Goal: Task Accomplishment & Management: Use online tool/utility

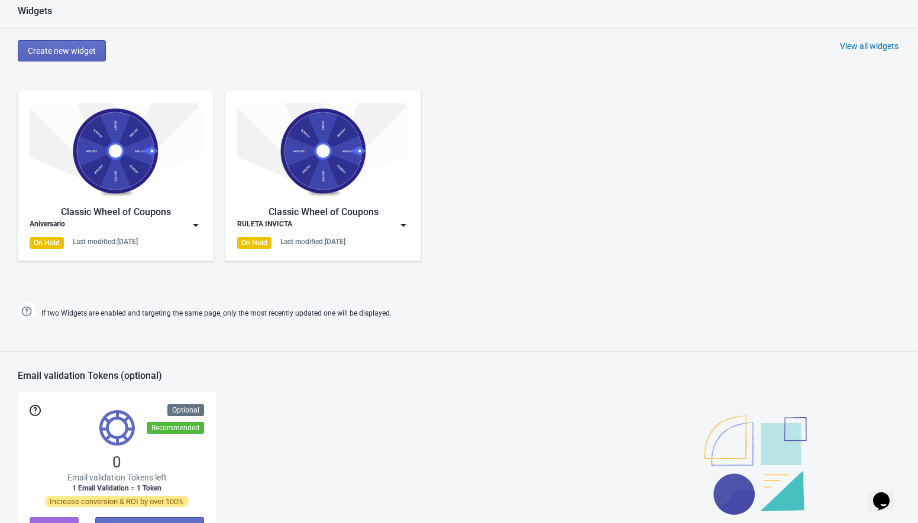
scroll to position [645, 0]
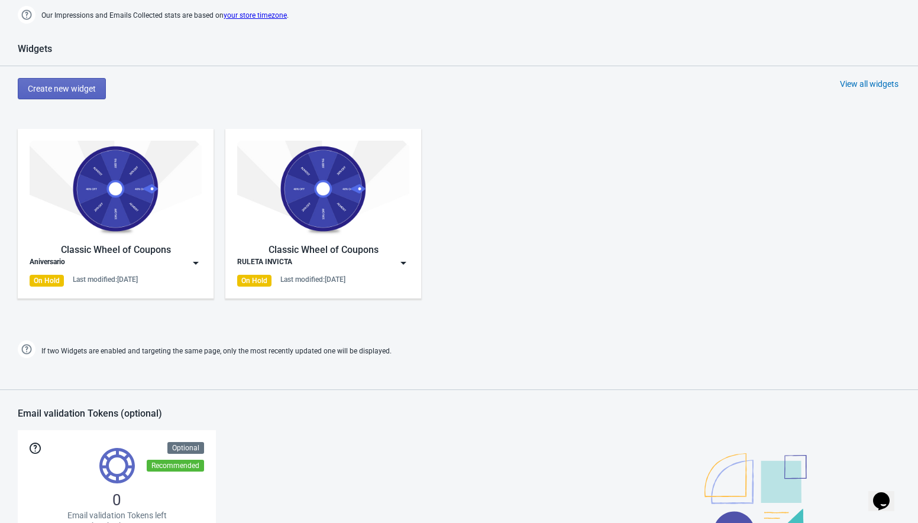
click at [196, 264] on img at bounding box center [196, 263] width 12 height 12
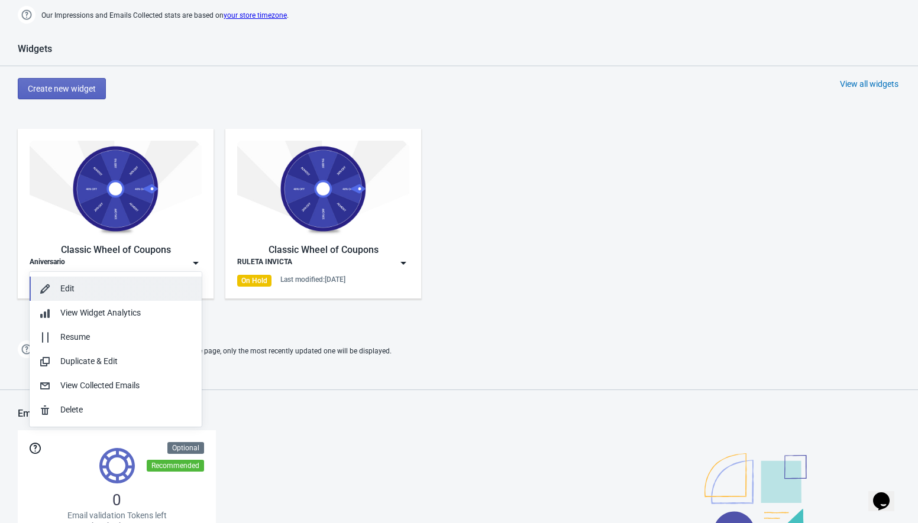
click at [102, 280] on button "Edit" at bounding box center [116, 289] width 172 height 24
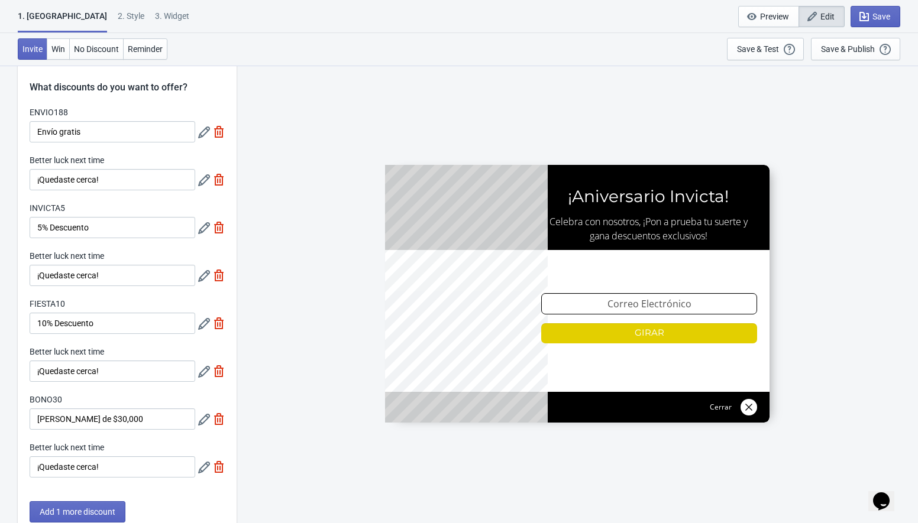
scroll to position [21, 0]
click at [44, 112] on label "ENVIO188" at bounding box center [49, 112] width 38 height 12
click at [44, 121] on input "Envío gratis" at bounding box center [113, 131] width 166 height 21
click at [44, 112] on label "ENVIO188" at bounding box center [49, 112] width 38 height 12
click at [44, 121] on input "Envío gratis" at bounding box center [113, 131] width 166 height 21
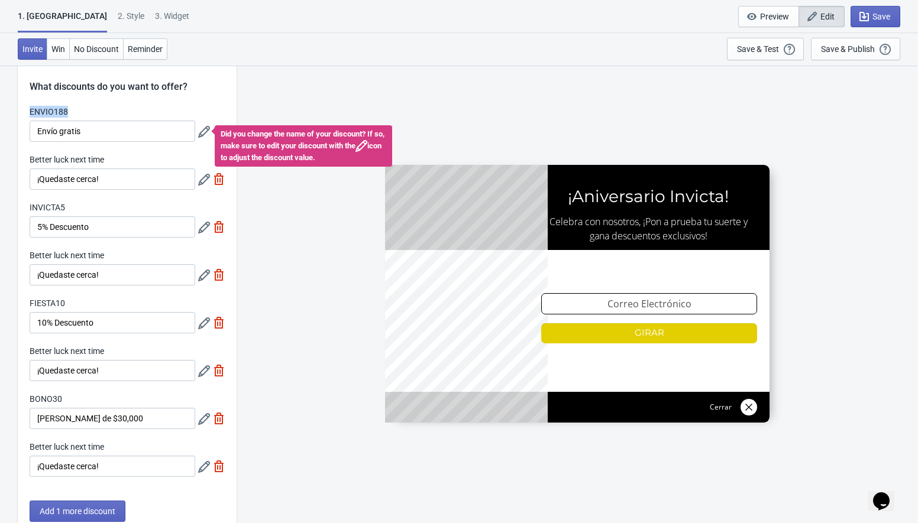
drag, startPoint x: 30, startPoint y: 108, endPoint x: 88, endPoint y: 108, distance: 58.6
click at [88, 108] on div "ENVIO188" at bounding box center [113, 113] width 166 height 15
copy label "ENVIO188"
click at [44, 206] on label "INVICTA5" at bounding box center [47, 208] width 35 height 12
click at [44, 216] on input "5% Descuento" at bounding box center [113, 226] width 166 height 21
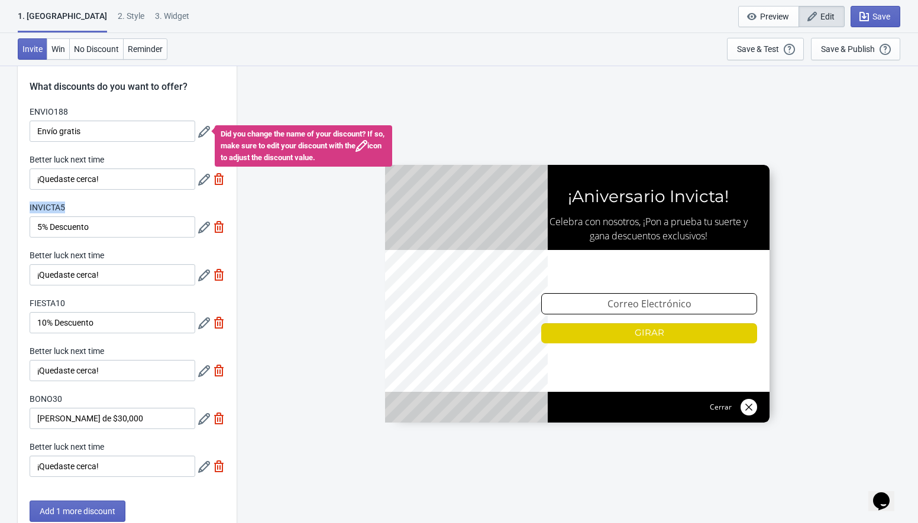
drag, startPoint x: 29, startPoint y: 205, endPoint x: 73, endPoint y: 204, distance: 44.4
click at [73, 204] on div "ENVIO188 Envío gratis Did you change the name of your discount? If so, make sur…" at bounding box center [127, 297] width 219 height 383
copy label "INVICTA5"
click at [68, 205] on div "INVICTA5" at bounding box center [113, 209] width 166 height 15
drag, startPoint x: 29, startPoint y: 208, endPoint x: 76, endPoint y: 207, distance: 47.3
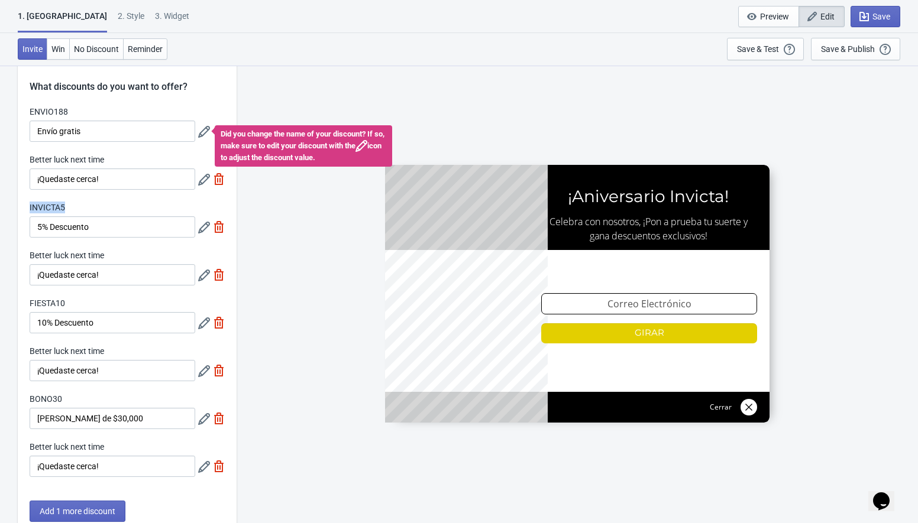
click at [76, 207] on div "INVICTA5" at bounding box center [113, 209] width 166 height 15
copy label "INVICTA5"
drag, startPoint x: 29, startPoint y: 302, endPoint x: 74, endPoint y: 303, distance: 45.0
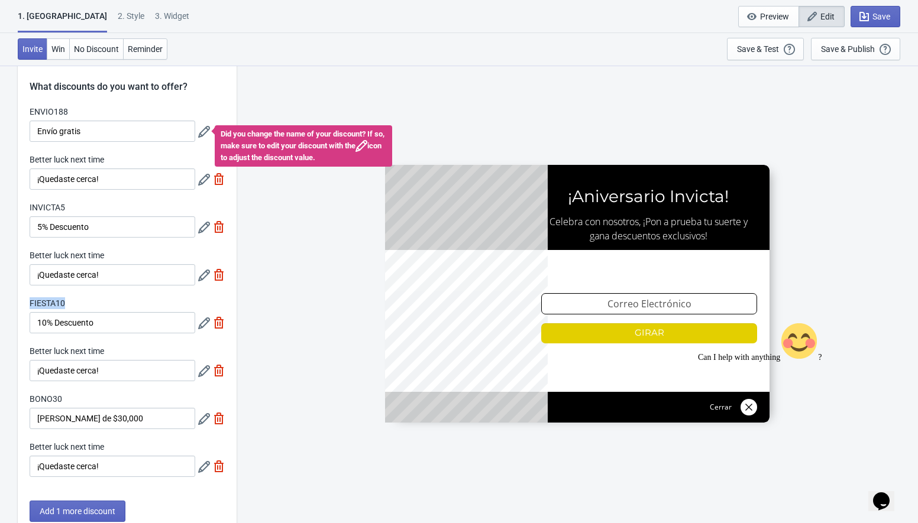
click at [74, 303] on div "FIESTA10" at bounding box center [113, 305] width 166 height 15
copy label "FIESTA10"
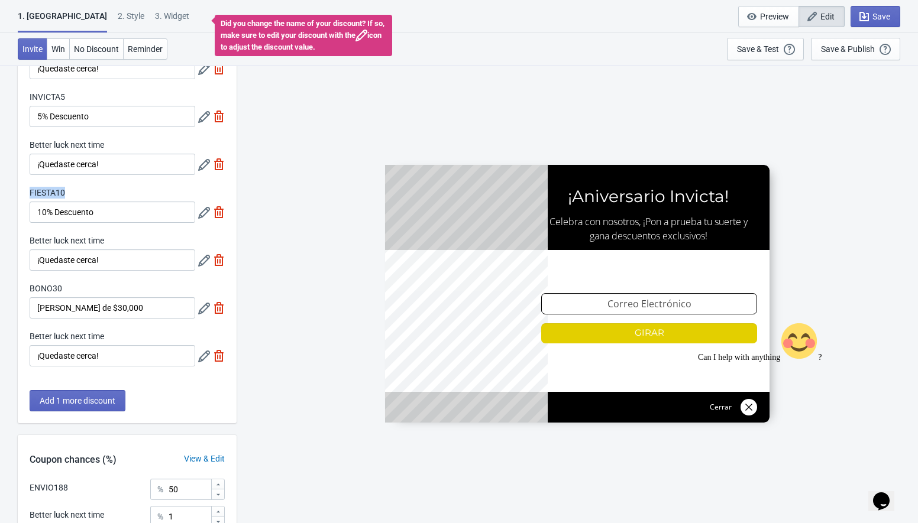
scroll to position [133, 0]
drag, startPoint x: 31, startPoint y: 287, endPoint x: 67, endPoint y: 287, distance: 36.1
click at [67, 287] on div "BONO30" at bounding box center [113, 289] width 166 height 15
copy label "BONO30"
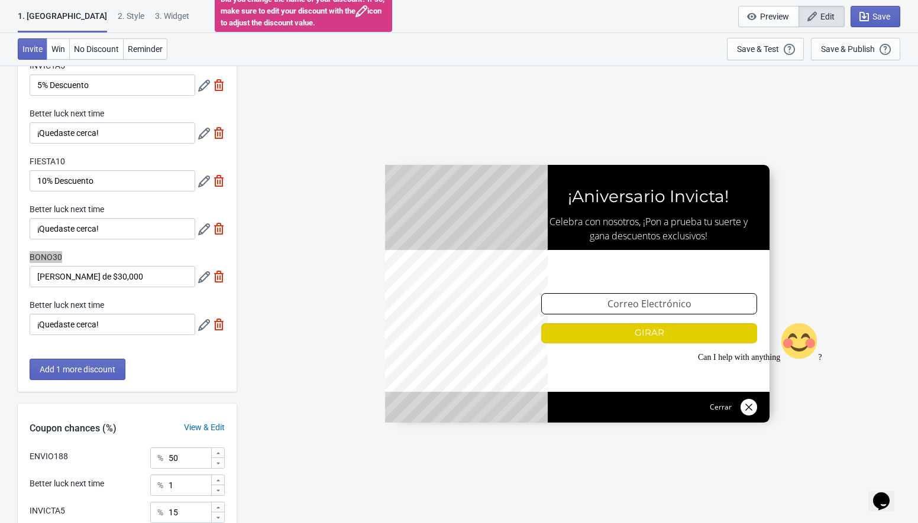
scroll to position [164, 0]
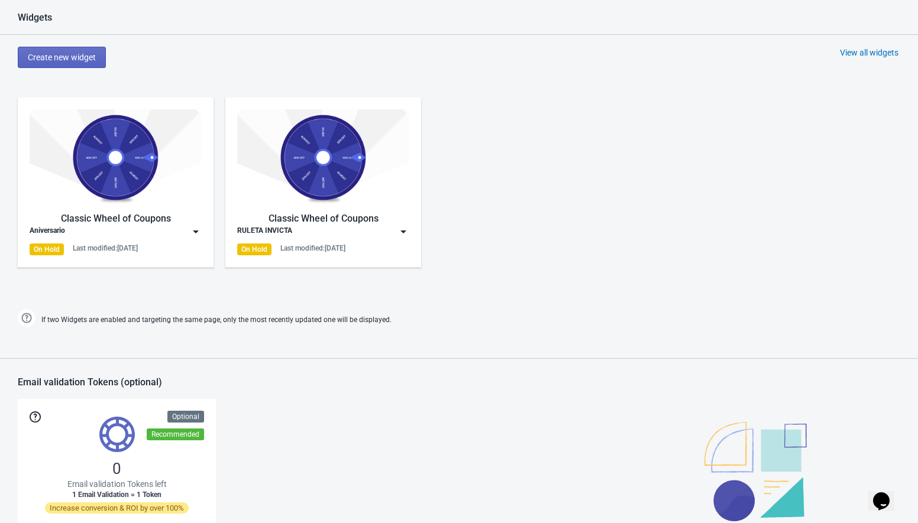
scroll to position [677, 0]
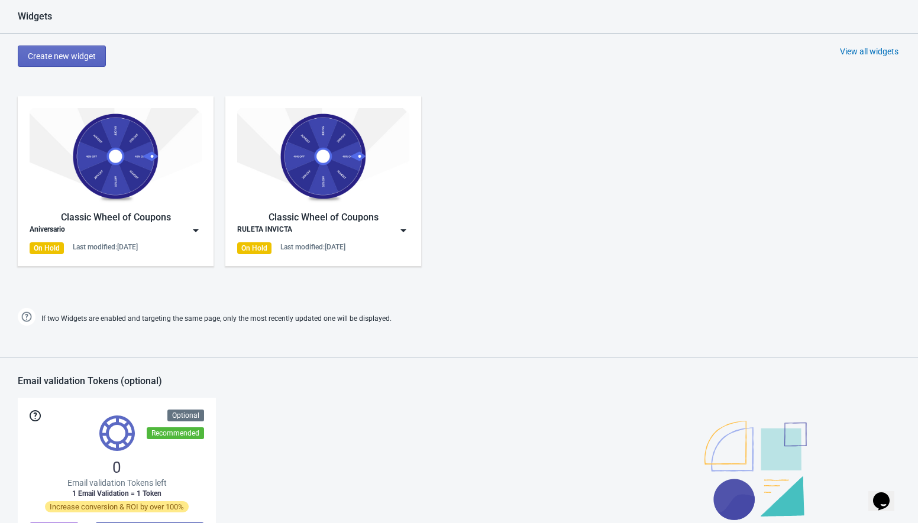
click at [196, 230] on img at bounding box center [196, 231] width 12 height 12
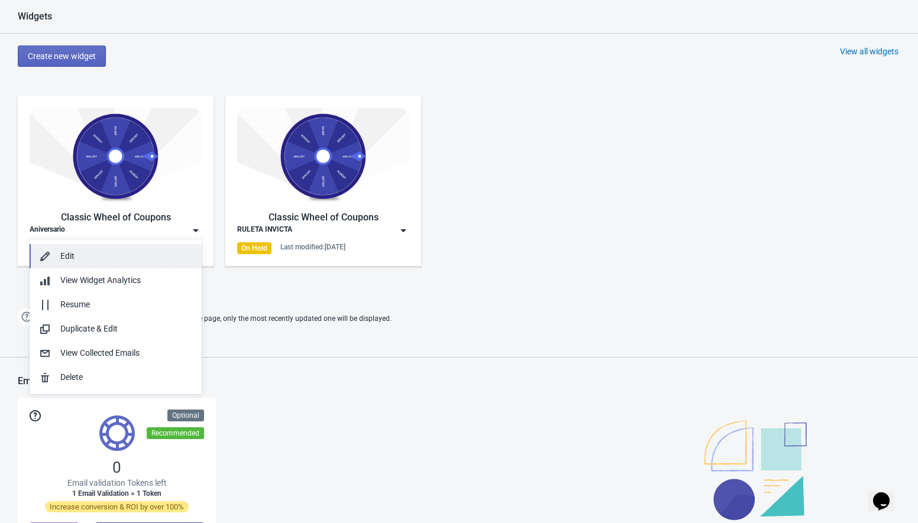
click at [102, 247] on button "Edit" at bounding box center [116, 256] width 172 height 24
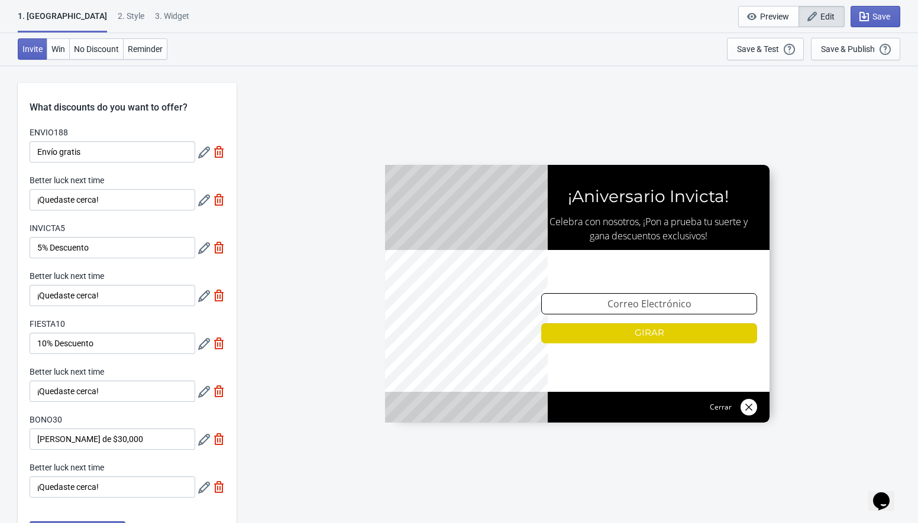
click at [155, 18] on div "3. Widget" at bounding box center [172, 20] width 34 height 21
select select "homepageOnly"
select select "once_per_user"
select select "1"
select select "left"
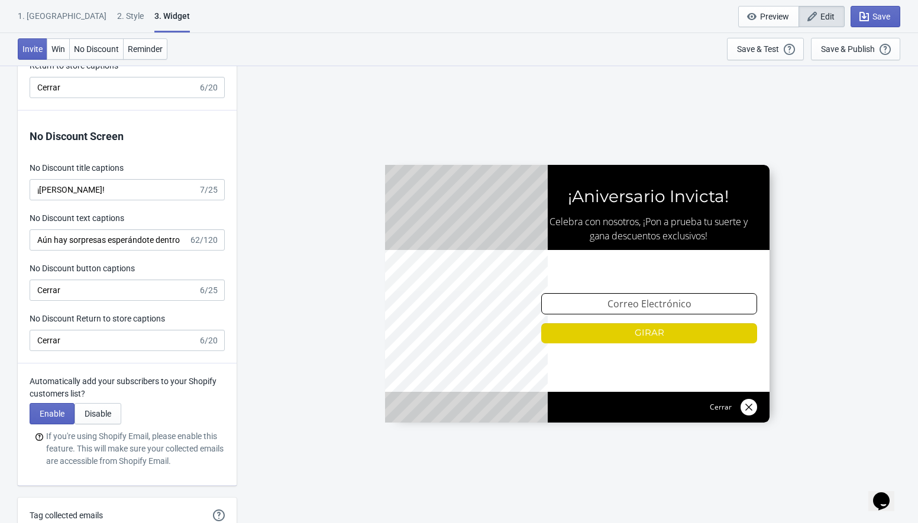
scroll to position [2577, 0]
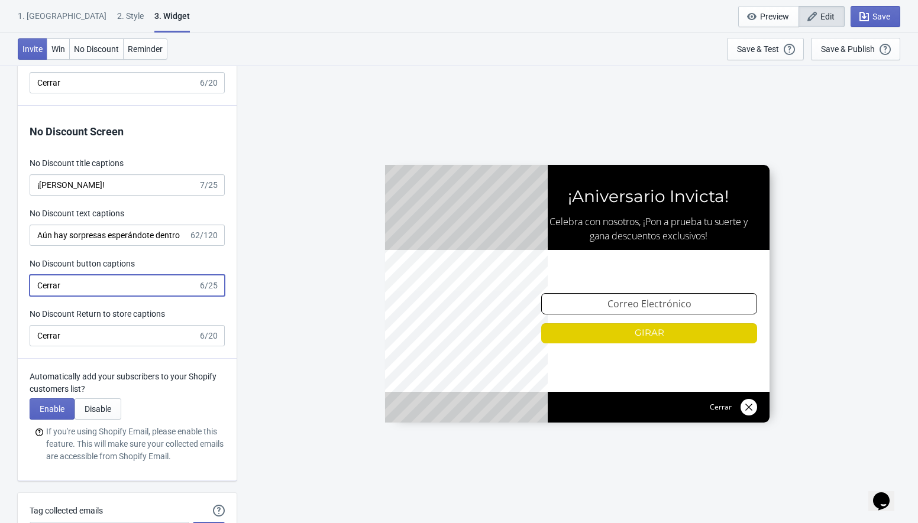
type input "no_code"
click at [79, 292] on input "Cerrar" at bounding box center [114, 285] width 169 height 21
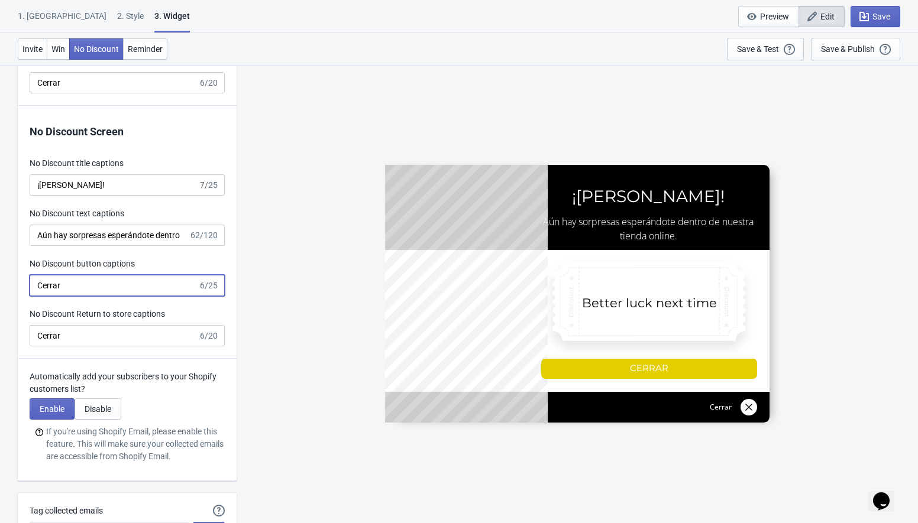
click at [54, 288] on input "Cerrar" at bounding box center [114, 285] width 169 height 21
type input "ENVIO188"
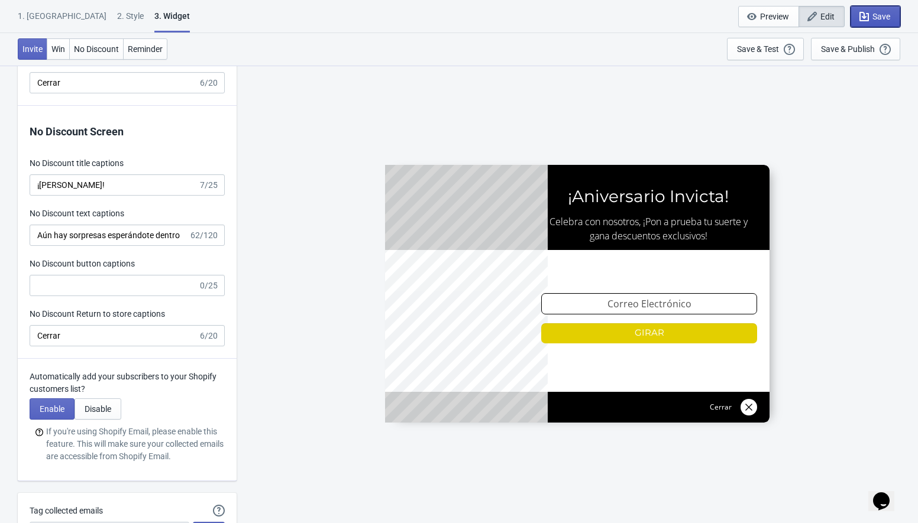
click at [877, 14] on span "Save" at bounding box center [881, 16] width 18 height 9
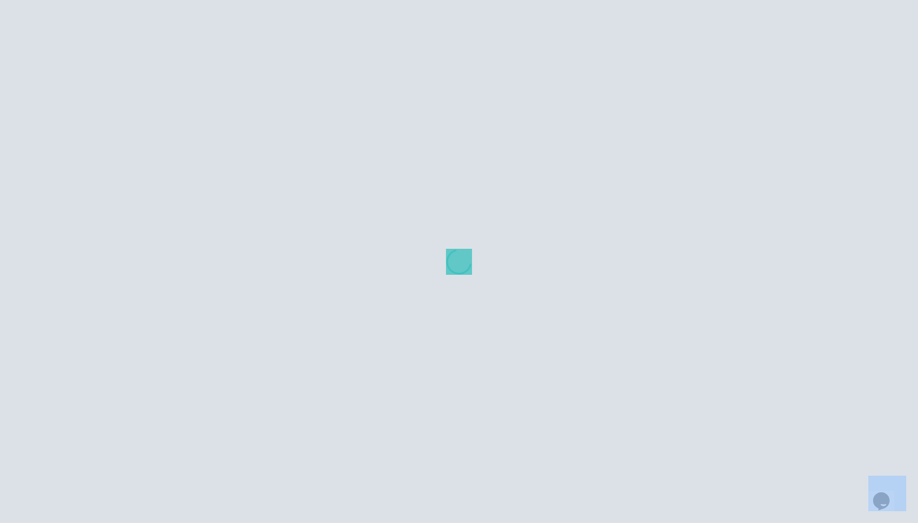
click at [877, 14] on div at bounding box center [459, 261] width 918 height 523
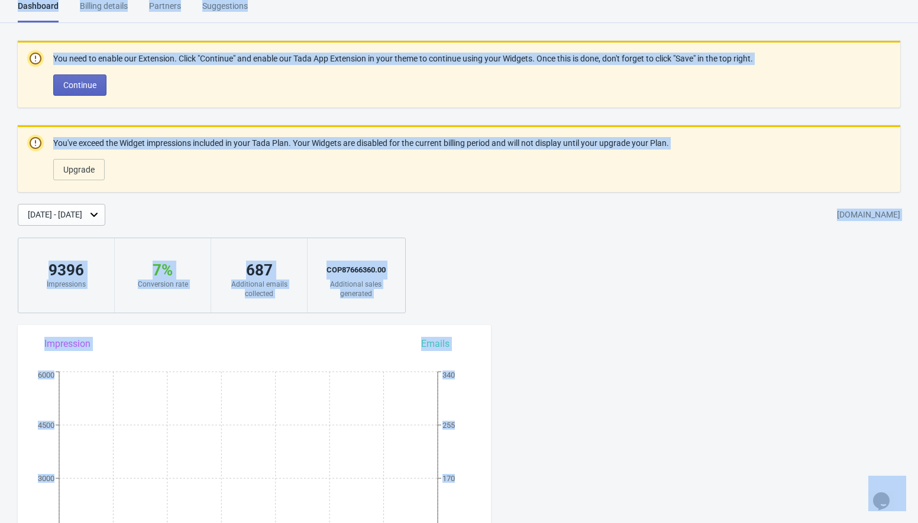
scroll to position [900, 0]
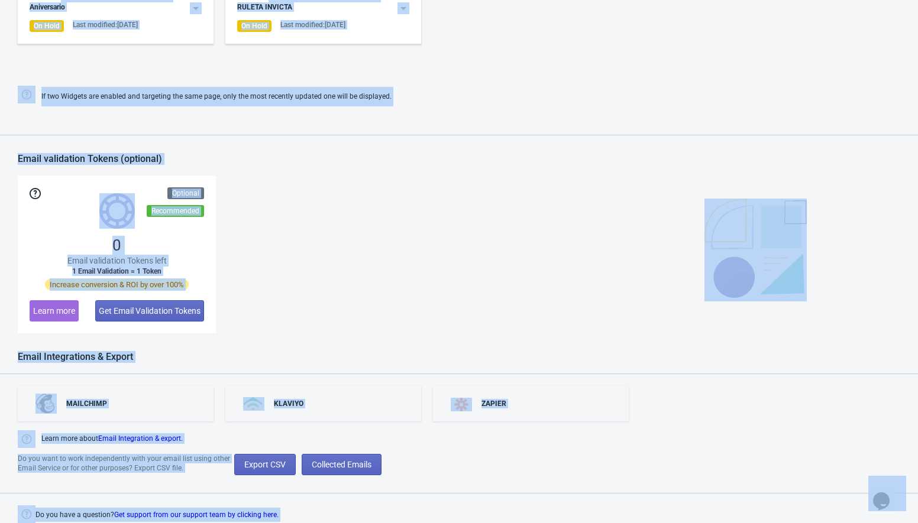
click at [435, 202] on div "0 Email validation Tokens left 1 Email Validation = 1 Token Increase conversion…" at bounding box center [459, 255] width 883 height 158
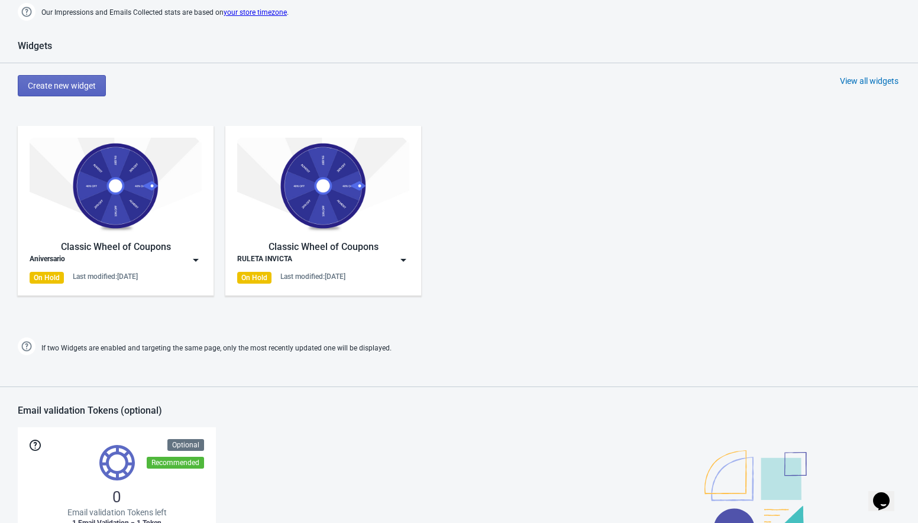
scroll to position [630, 0]
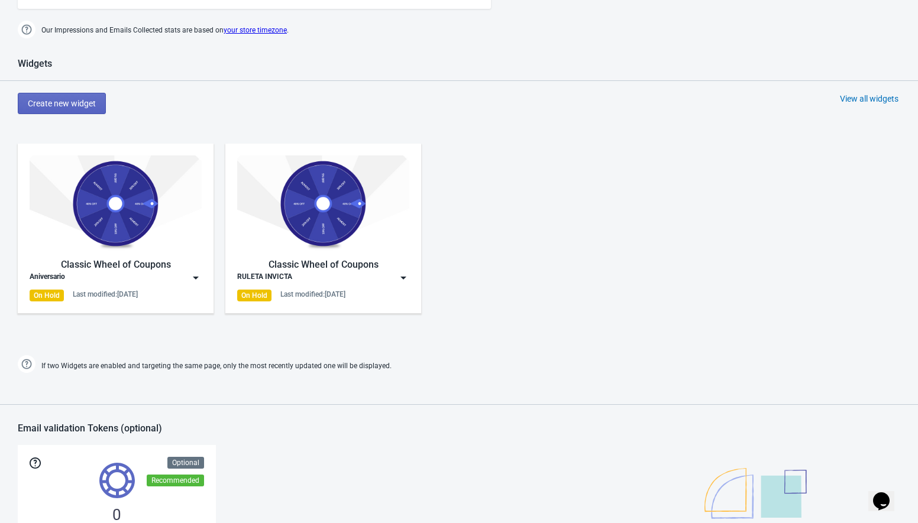
click at [195, 278] on img at bounding box center [196, 278] width 12 height 12
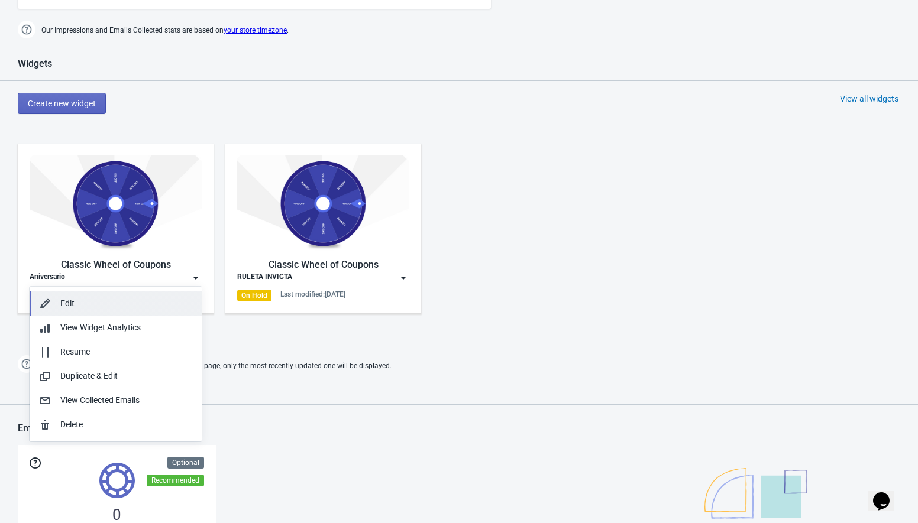
click at [83, 302] on div "Edit" at bounding box center [126, 304] width 132 height 12
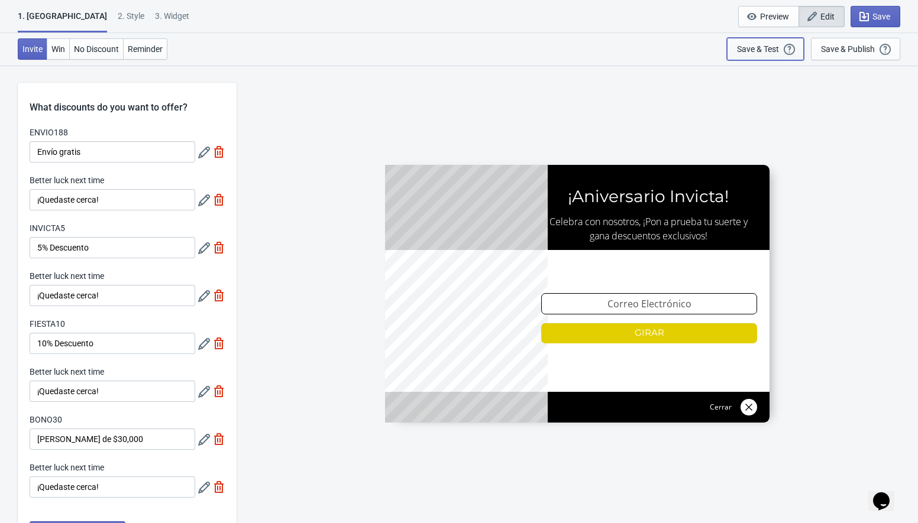
click at [753, 46] on div "Save & Test" at bounding box center [758, 48] width 42 height 9
